Goal: Transaction & Acquisition: Book appointment/travel/reservation

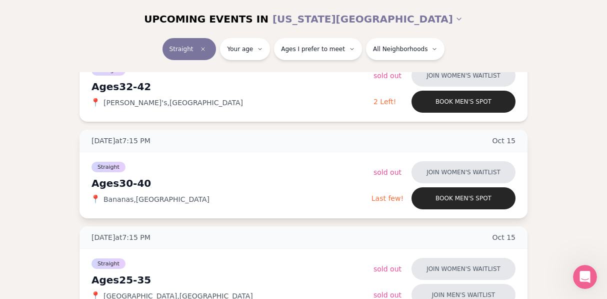
scroll to position [372, 0]
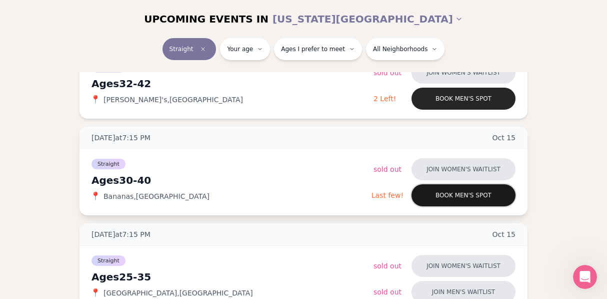
click at [482, 194] on button "Book men's spot" at bounding box center [464, 195] width 104 height 22
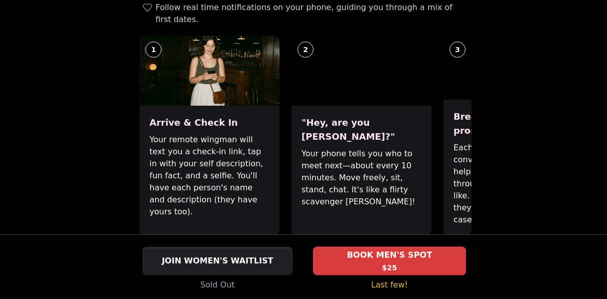
scroll to position [422, 0]
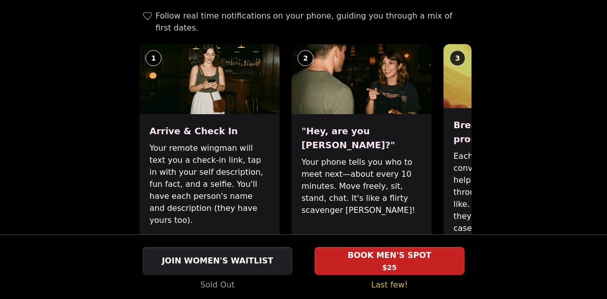
click at [299, 256] on span at bounding box center [298, 259] width 6 height 6
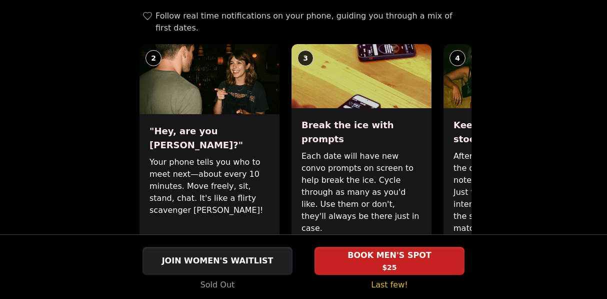
click at [308, 256] on span at bounding box center [310, 259] width 6 height 6
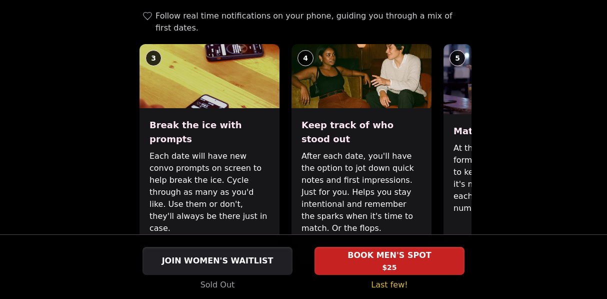
click at [323, 256] on div at bounding box center [304, 259] width 336 height 6
click at [321, 256] on span at bounding box center [321, 259] width 6 height 6
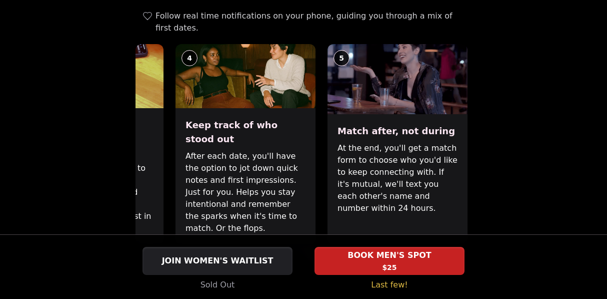
click at [309, 256] on span at bounding box center [310, 259] width 6 height 6
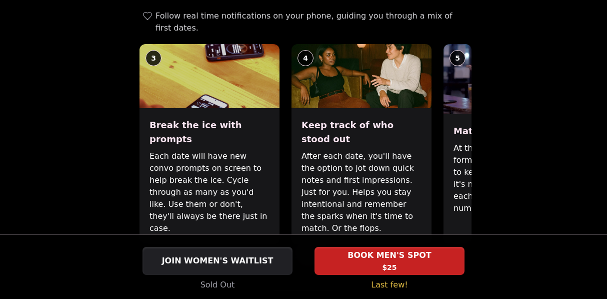
click at [299, 256] on span at bounding box center [298, 259] width 6 height 6
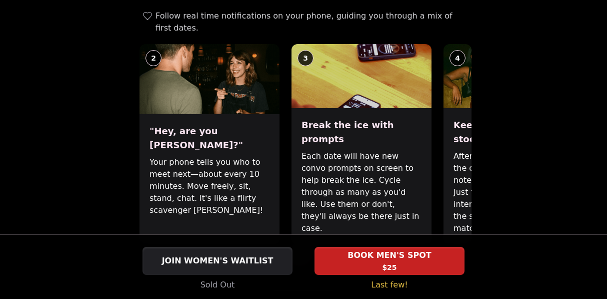
click at [308, 256] on span at bounding box center [310, 259] width 6 height 6
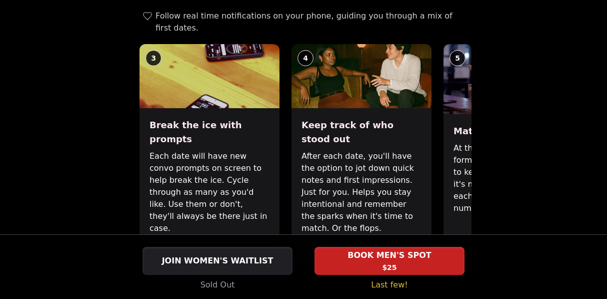
click at [299, 226] on div "How It Works No in person host, formalities, reserved seating, or signs of an "…" at bounding box center [304, 129] width 336 height 322
click at [298, 256] on span at bounding box center [298, 259] width 6 height 6
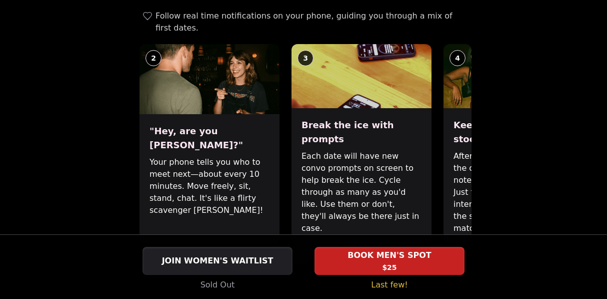
click at [285, 256] on span at bounding box center [287, 259] width 6 height 6
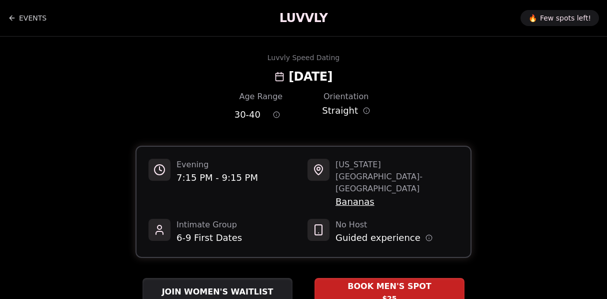
scroll to position [53, 0]
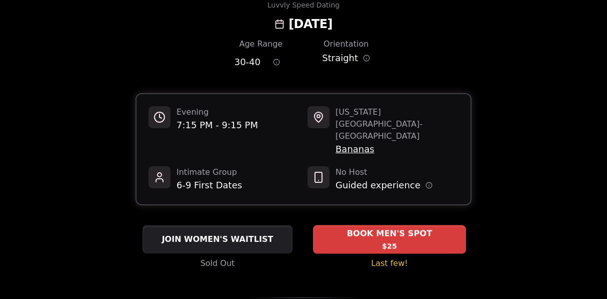
click at [390, 241] on span "$25" at bounding box center [389, 246] width 15 height 10
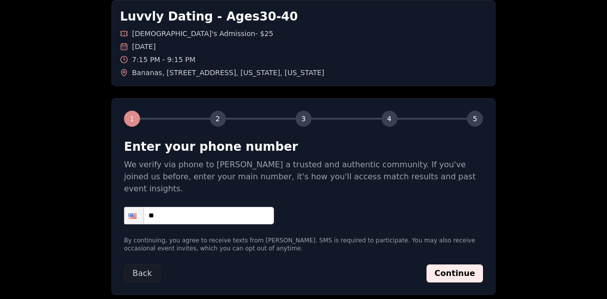
click at [214, 207] on input "**" at bounding box center [199, 216] width 150 height 18
type input "**********"
click at [464, 264] on button "Continue" at bounding box center [455, 273] width 57 height 18
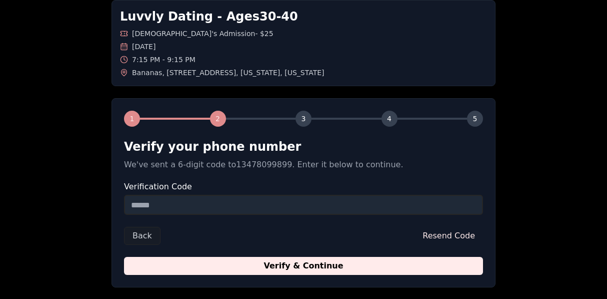
click at [250, 202] on input "Verification Code" at bounding box center [303, 205] width 359 height 20
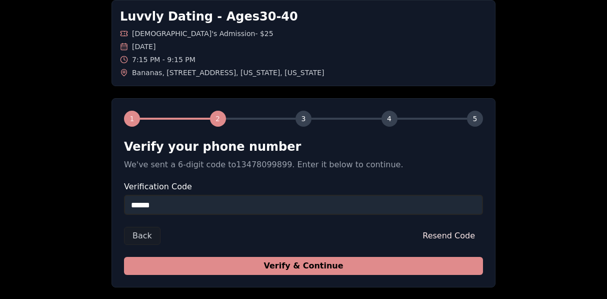
type input "******"
click at [280, 266] on button "Verify & Continue" at bounding box center [303, 266] width 359 height 18
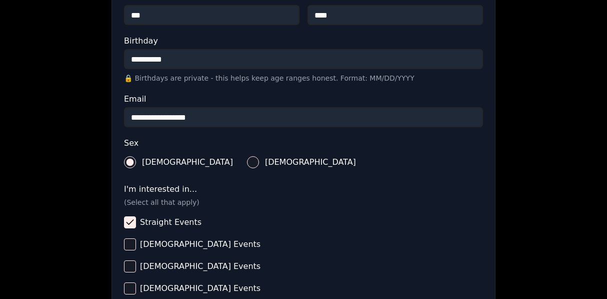
scroll to position [246, 0]
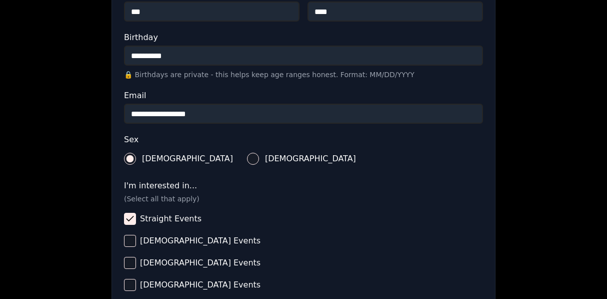
click at [150, 56] on input "**********" at bounding box center [303, 56] width 359 height 20
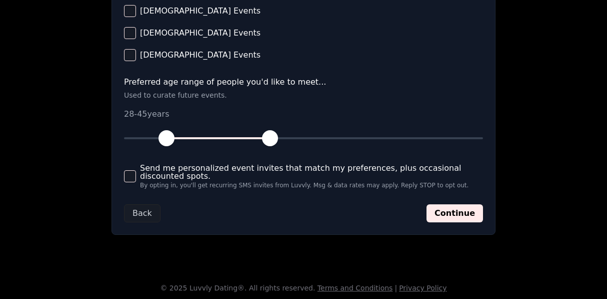
scroll to position [499, 0]
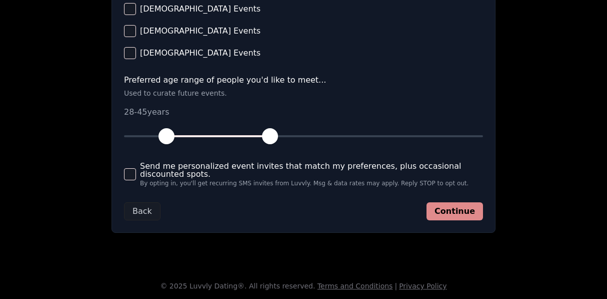
type input "**********"
click at [448, 213] on button "Continue" at bounding box center [455, 211] width 57 height 18
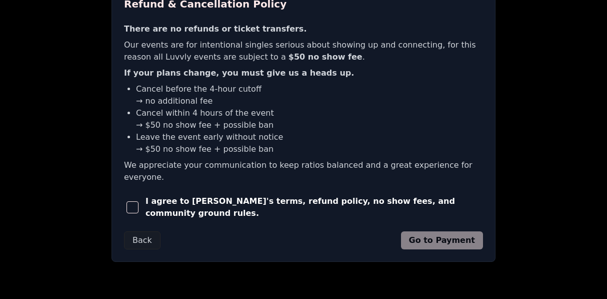
scroll to position [281, 0]
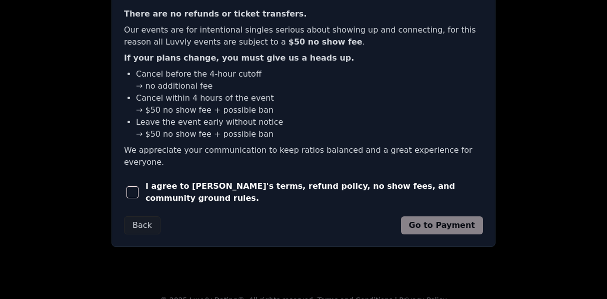
click at [391, 180] on span "I agree to [PERSON_NAME]'s terms, refund policy, no show fees, and community gr…" at bounding box center [315, 192] width 338 height 24
click at [133, 186] on span "button" at bounding box center [133, 192] width 12 height 12
click at [443, 216] on button "Go to Payment" at bounding box center [442, 225] width 83 height 18
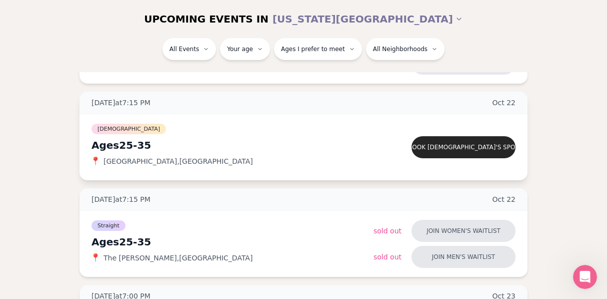
scroll to position [1278, 0]
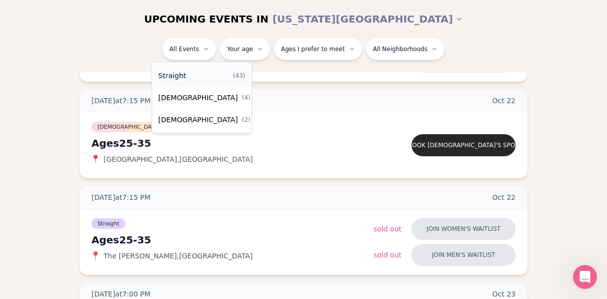
click at [194, 74] on div "Straight ( 43 )" at bounding box center [202, 76] width 95 height 22
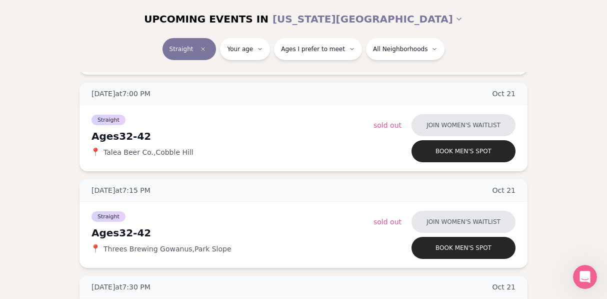
scroll to position [724, 0]
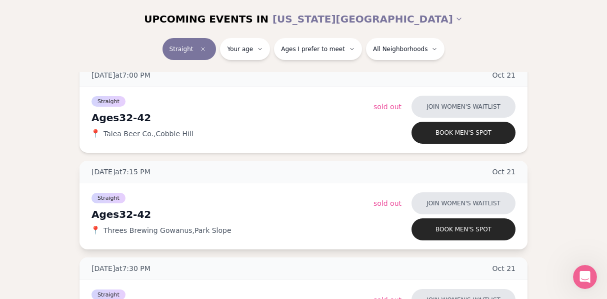
click at [316, 215] on div "Ages 32-42" at bounding box center [233, 214] width 282 height 14
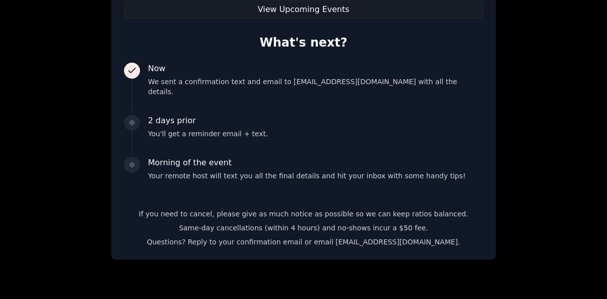
scroll to position [236, 0]
